Goal: Information Seeking & Learning: Check status

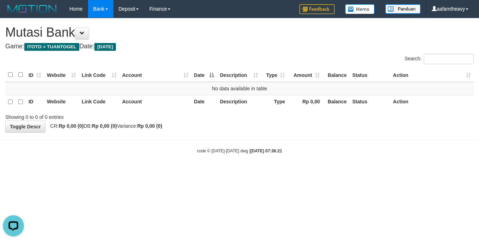
click at [181, 172] on html "Toggle navigation Home Bank Account List Load By Website Group [ITOTO] TUANTOGE…" at bounding box center [239, 86] width 479 height 172
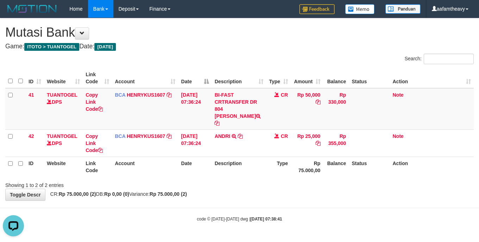
click at [354, 193] on div "**********" at bounding box center [239, 109] width 479 height 182
